Goal: Find specific page/section: Find specific page/section

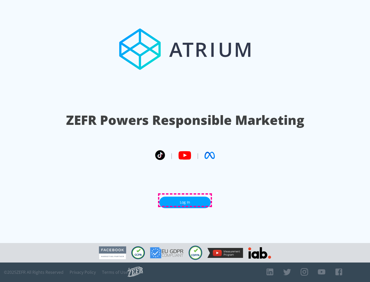
click at [185, 200] on link "Log In" at bounding box center [184, 203] width 51 height 12
